Goal: Task Accomplishment & Management: Manage account settings

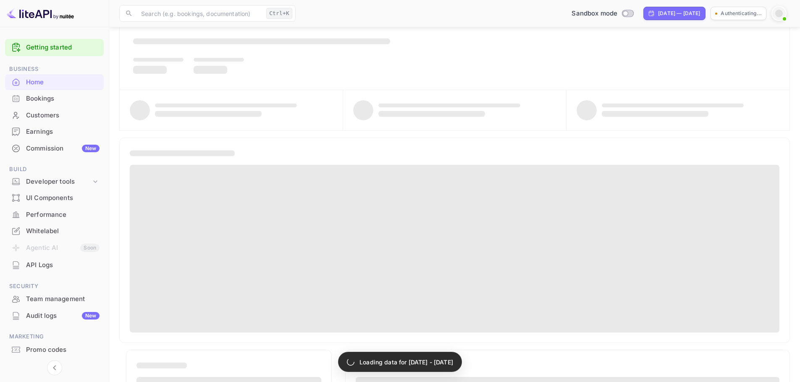
click at [780, 13] on div at bounding box center [779, 14] width 8 height 8
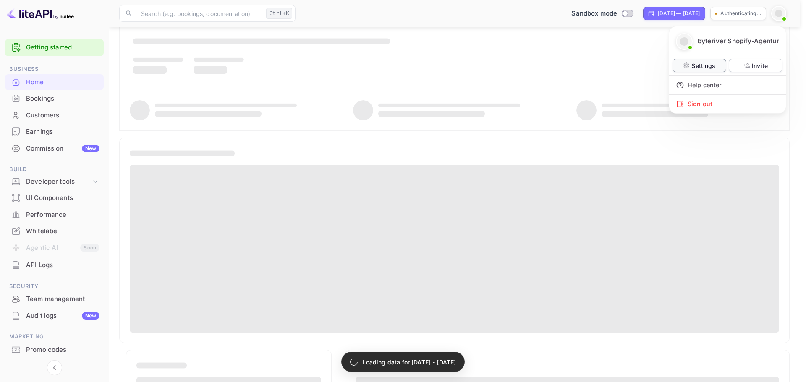
click at [703, 70] on p "Settings" at bounding box center [703, 65] width 24 height 9
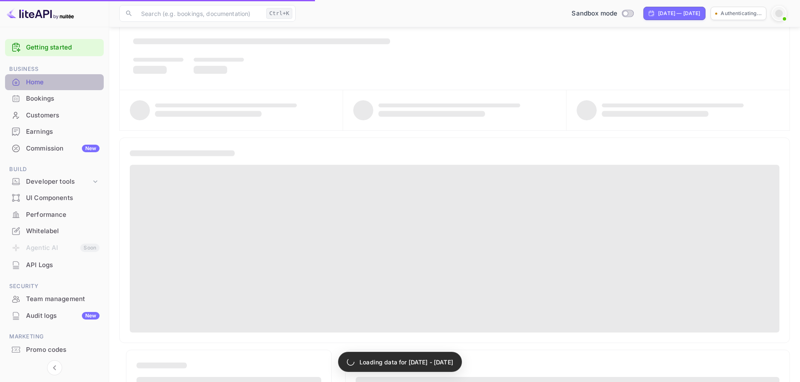
click at [38, 85] on div "Home" at bounding box center [62, 83] width 73 height 10
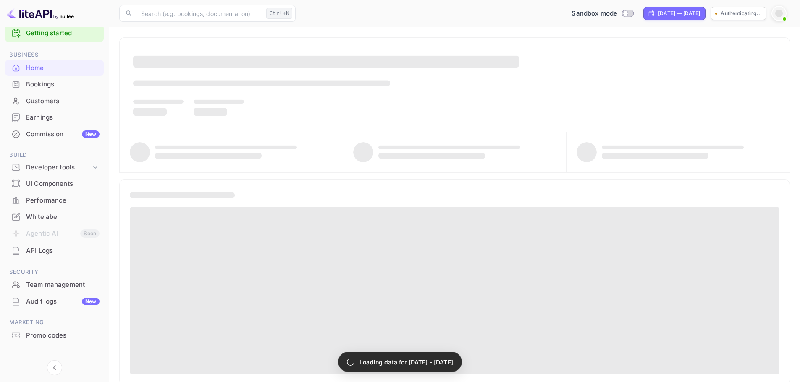
scroll to position [22, 0]
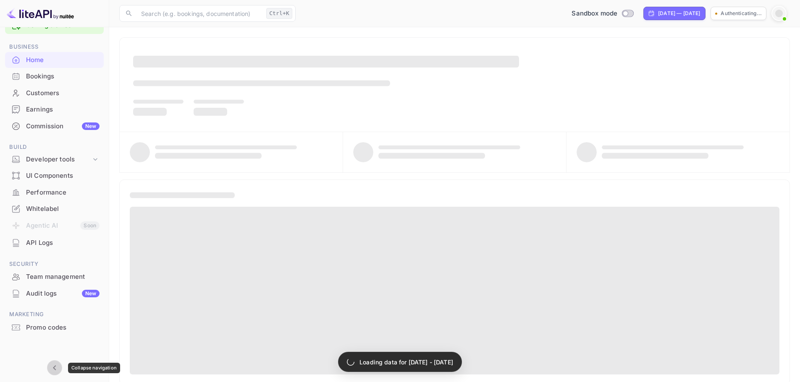
click at [50, 368] on icon "Collapse navigation" at bounding box center [55, 368] width 10 height 10
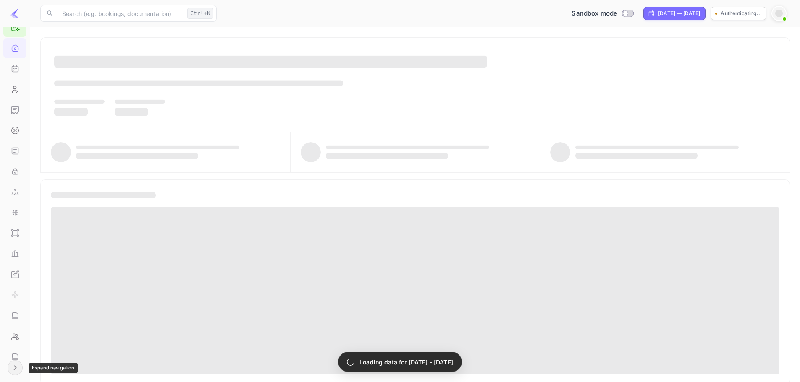
click at [16, 369] on icon "Expand navigation" at bounding box center [14, 368] width 3 height 5
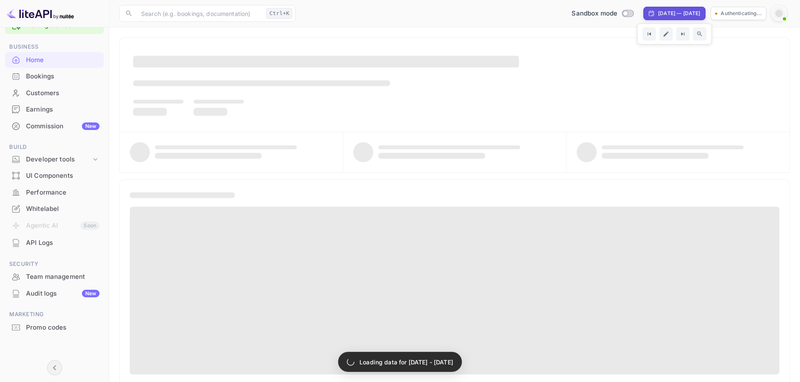
click at [726, 11] on p "Authenticating..." at bounding box center [740, 14] width 41 height 8
click at [777, 12] on div at bounding box center [779, 14] width 8 height 8
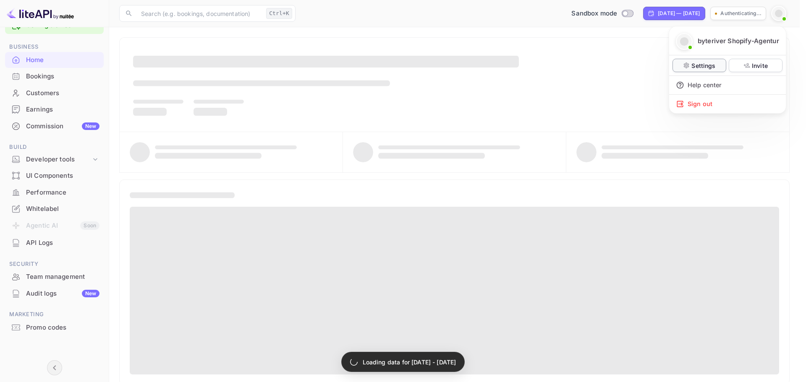
click at [705, 70] on p "Settings" at bounding box center [703, 65] width 24 height 9
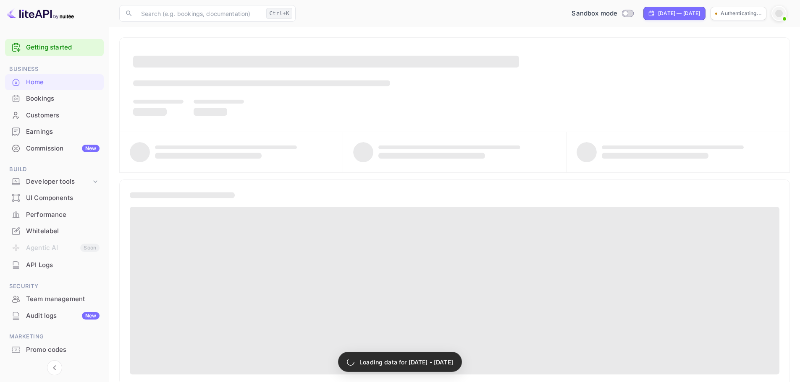
click at [61, 99] on div "Bookings" at bounding box center [62, 99] width 73 height 10
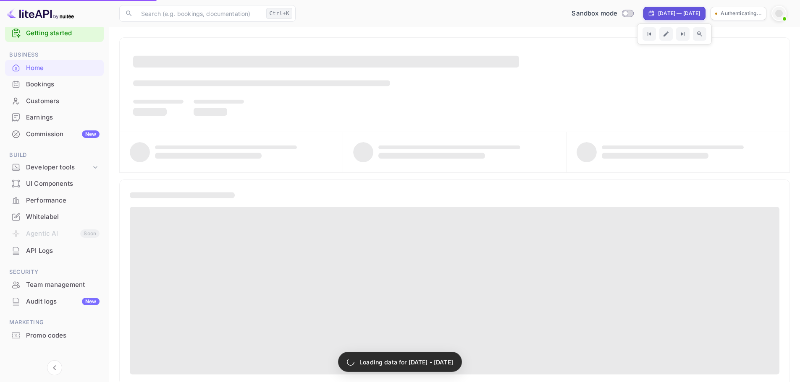
scroll to position [22, 0]
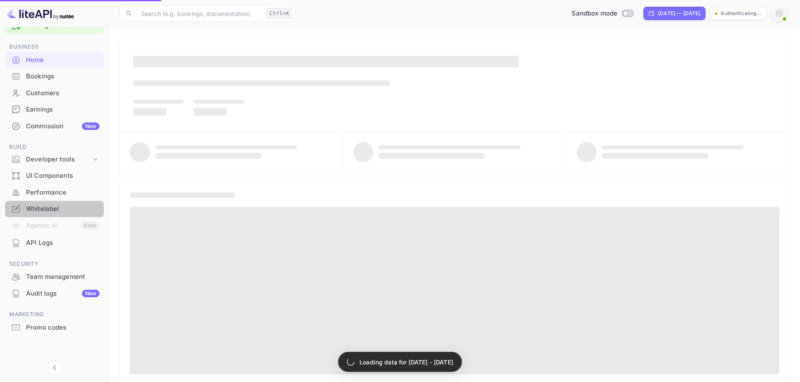
click at [35, 215] on div "Whitelabel" at bounding box center [54, 209] width 99 height 16
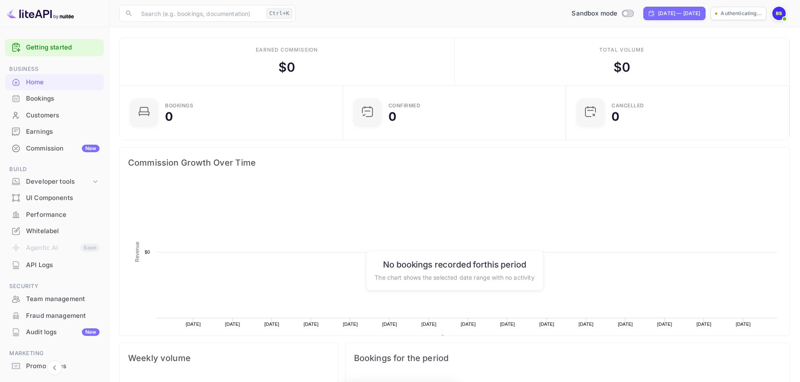
scroll to position [130, 212]
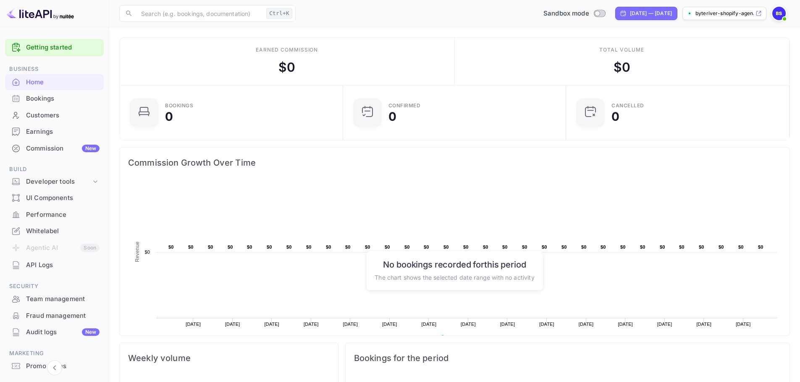
click at [730, 14] on p "byteriver-shopify-agen..." at bounding box center [724, 14] width 58 height 8
click at [781, 15] on img at bounding box center [778, 13] width 13 height 13
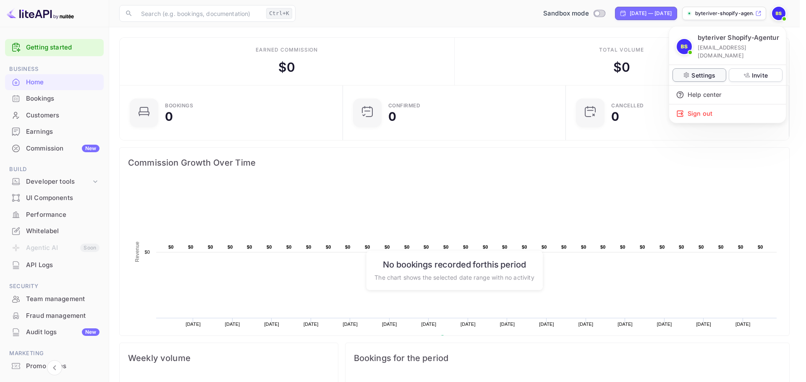
click at [695, 81] on div "Settings" at bounding box center [699, 74] width 54 height 13
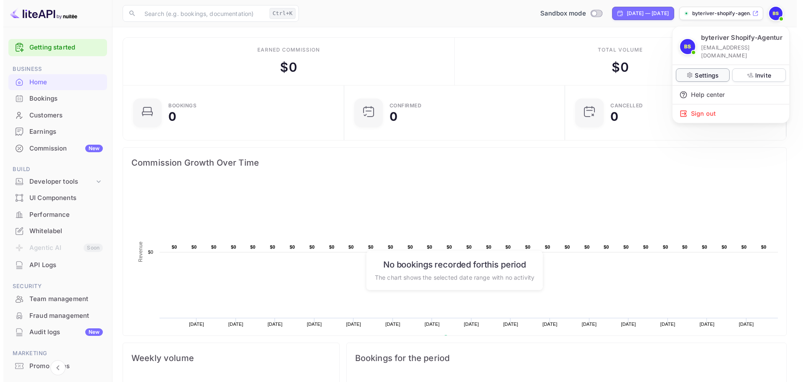
scroll to position [7, 7]
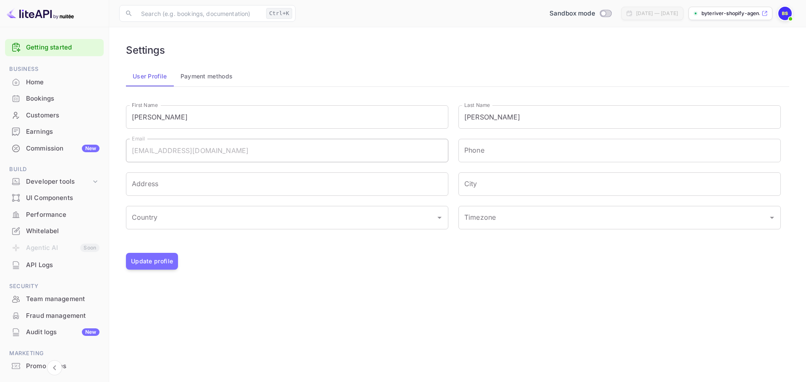
click at [782, 17] on img at bounding box center [784, 13] width 13 height 13
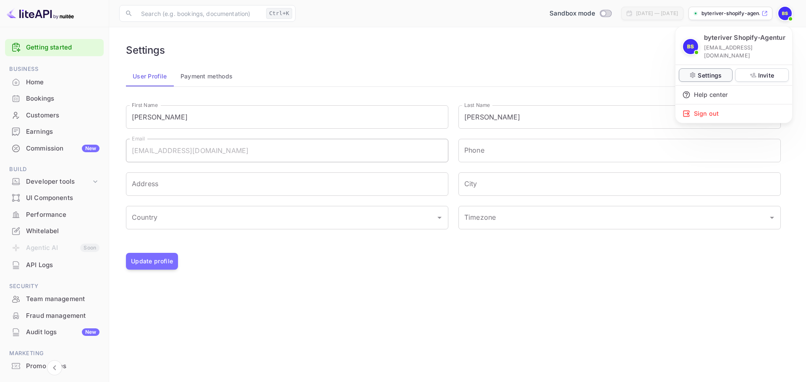
click at [708, 77] on p "Settings" at bounding box center [710, 75] width 24 height 9
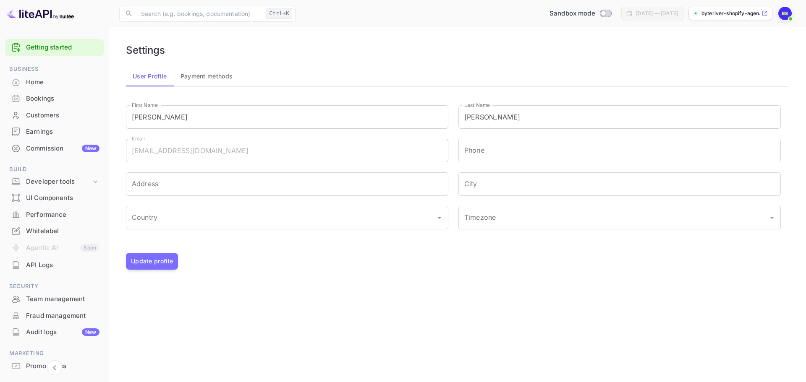
click at [54, 230] on div "Whitelabel" at bounding box center [62, 232] width 73 height 10
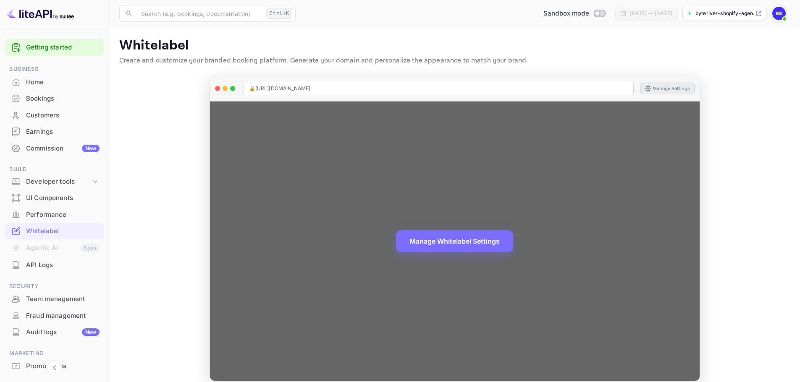
click at [671, 89] on button "Manage Settings" at bounding box center [667, 89] width 54 height 12
